Goal: Check status: Check status

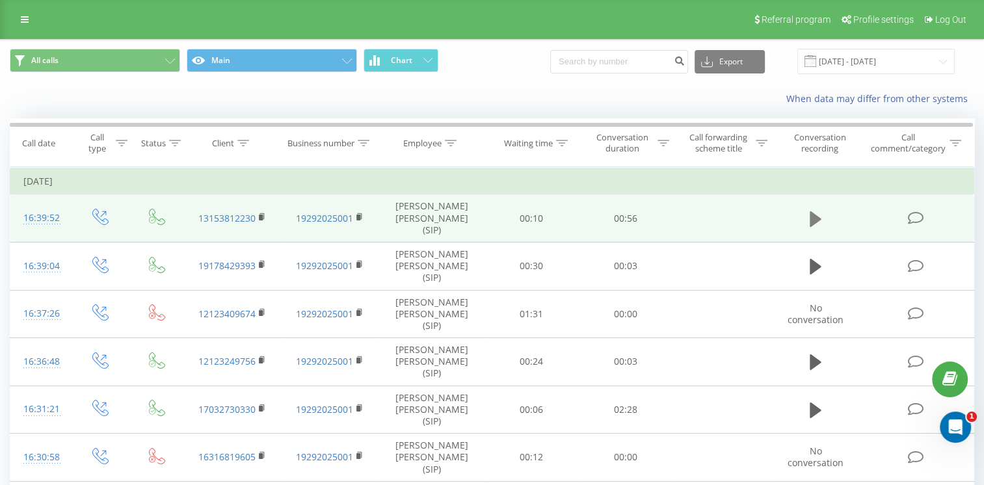
click at [817, 215] on icon at bounding box center [816, 219] width 12 height 16
click at [813, 211] on icon at bounding box center [816, 219] width 12 height 16
